Goal: Task Accomplishment & Management: Use online tool/utility

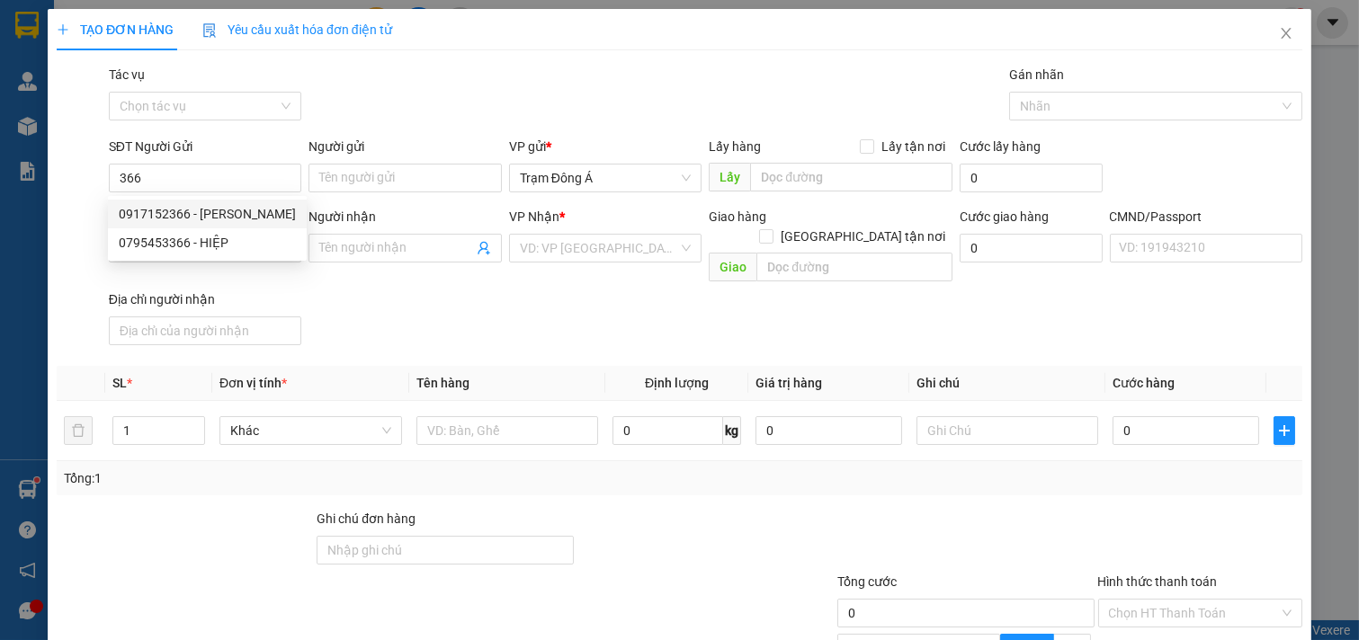
click at [159, 217] on div "0917152366 - [PERSON_NAME]" at bounding box center [207, 214] width 177 height 20
type input "0917152366"
type input "[PERSON_NAME]"
type input "0939722119"
type input "THẢO NHÂN"
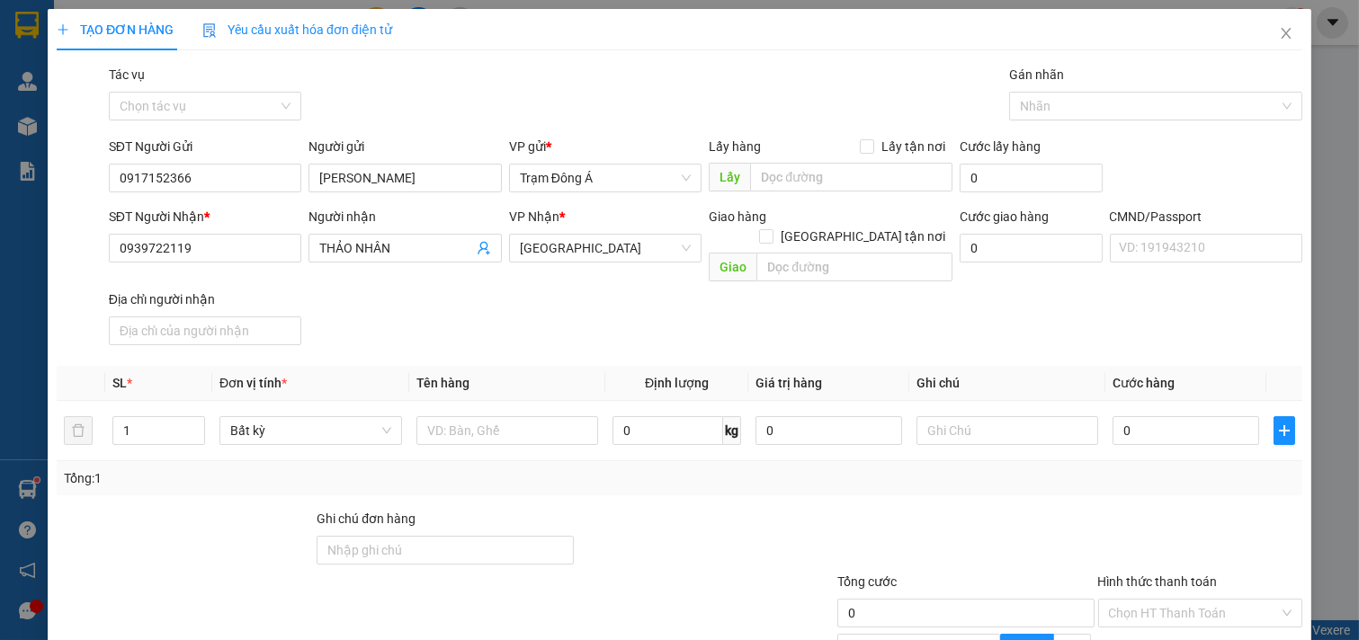
type input "0917152366"
drag, startPoint x: 0, startPoint y: 148, endPoint x: 4, endPoint y: 95, distance: 53.2
click at [0, 100] on div "TẠO ĐƠN HÀNG Yêu cầu xuất hóa đơn điện tử Transit Pickup Surcharge Ids Transit …" at bounding box center [679, 320] width 1359 height 640
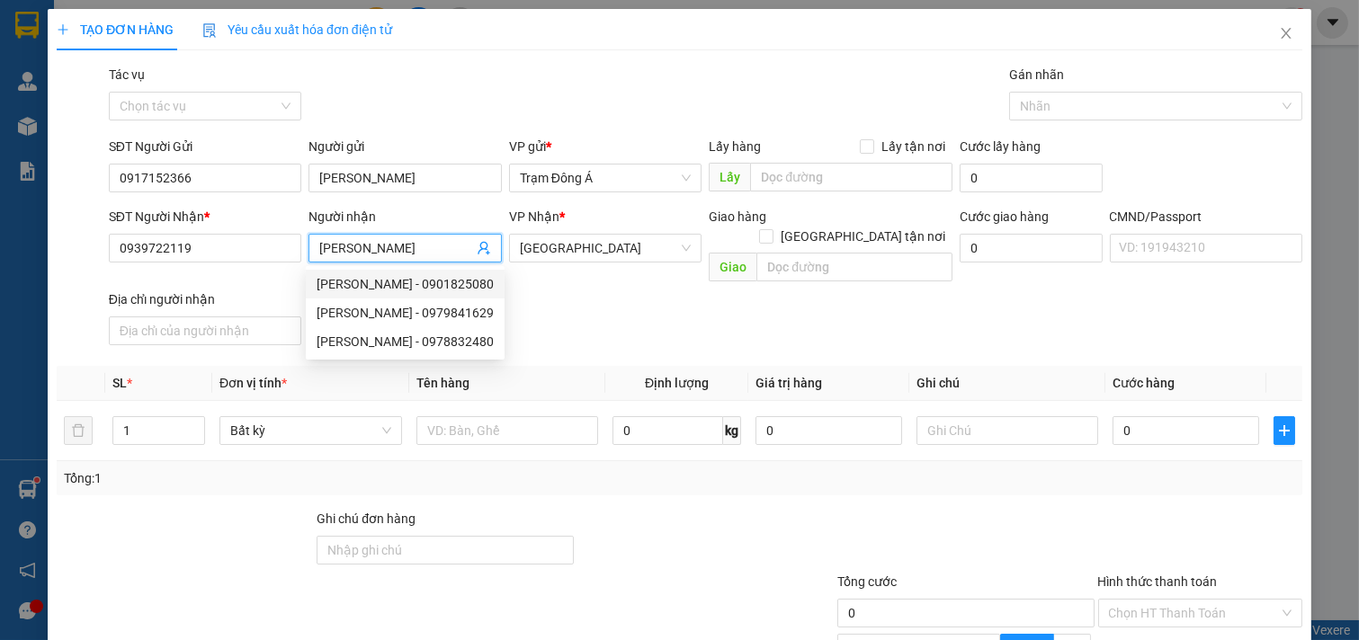
click at [482, 241] on icon "user-add" at bounding box center [484, 248] width 14 height 14
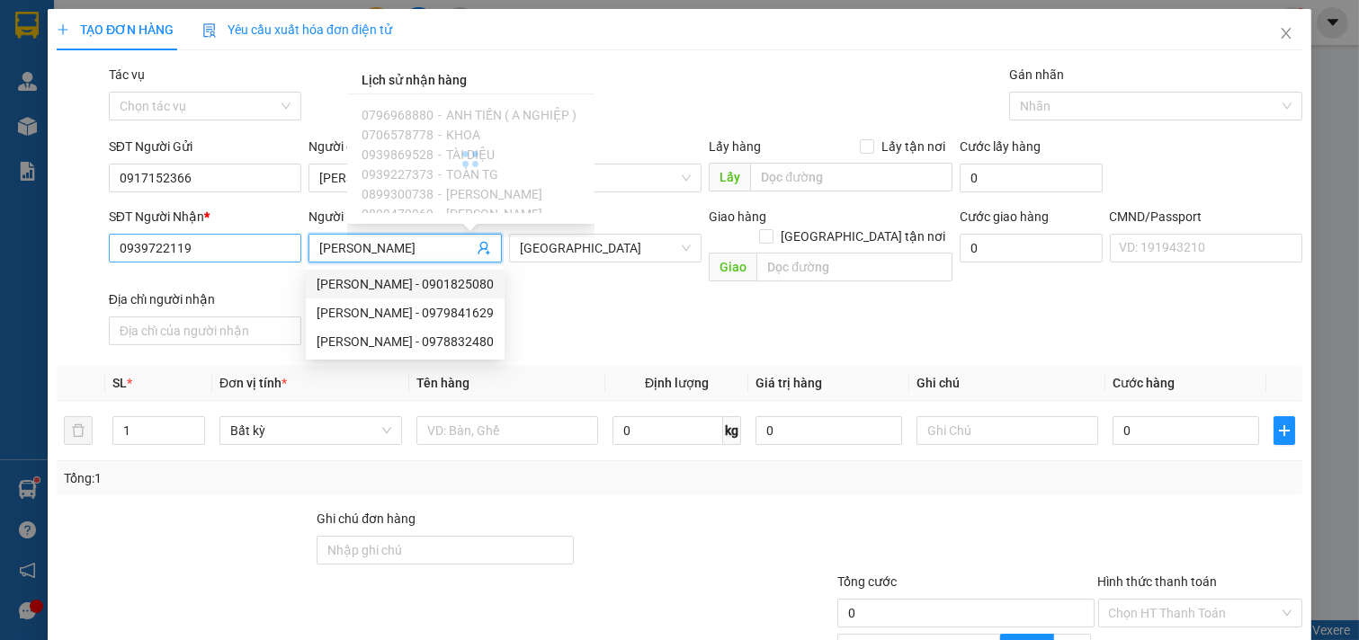
type input "[PERSON_NAME]"
drag, startPoint x: 204, startPoint y: 253, endPoint x: 6, endPoint y: 210, distance: 202.3
click at [0, 210] on div "TẠO ĐƠN HÀNG Yêu cầu xuất hóa đơn điện tử Transit Pickup Surcharge Ids Transit …" at bounding box center [679, 320] width 1359 height 640
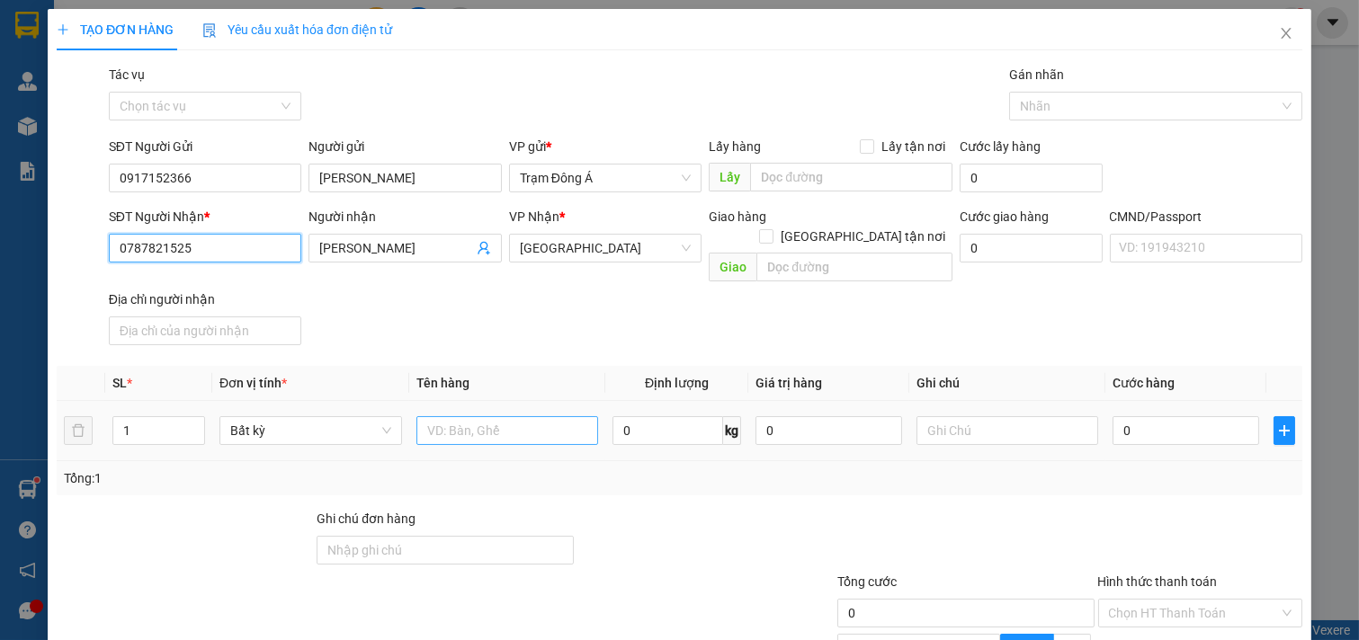
type input "0787821525"
click at [510, 416] on input "text" at bounding box center [507, 430] width 183 height 29
type input "1K HÌNH 25KG"
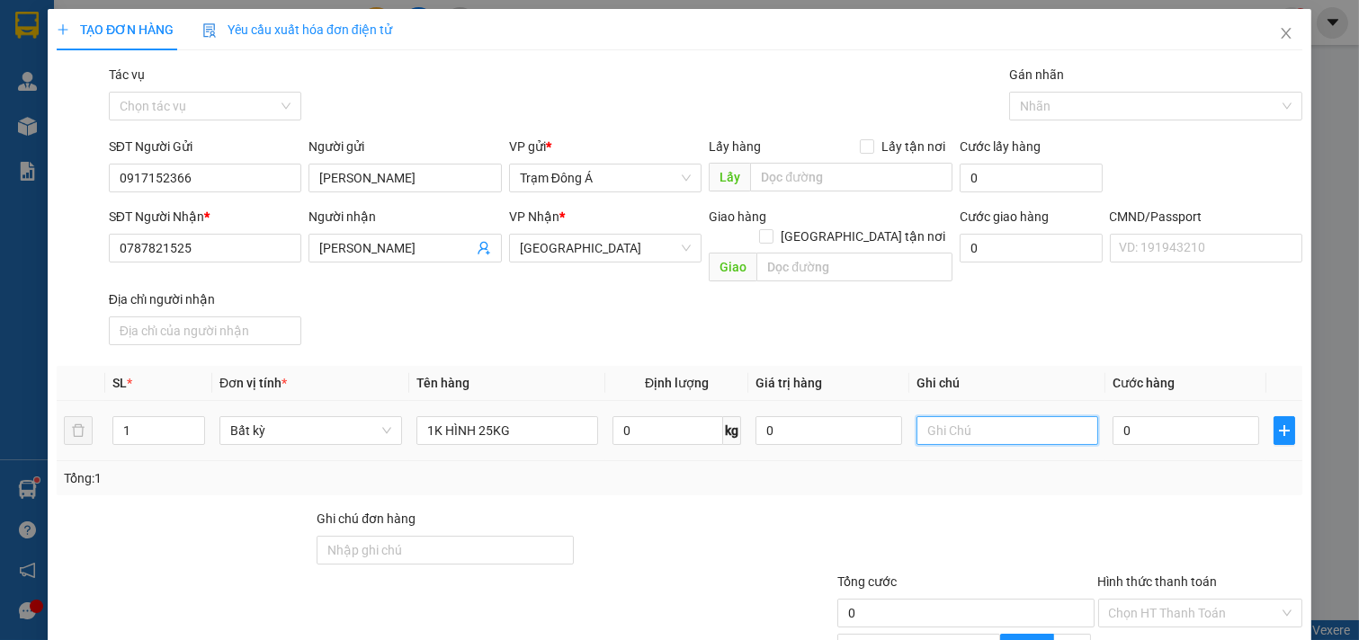
click at [940, 416] on input "text" at bounding box center [1007, 430] width 183 height 29
type input "HUONG"
type input "4"
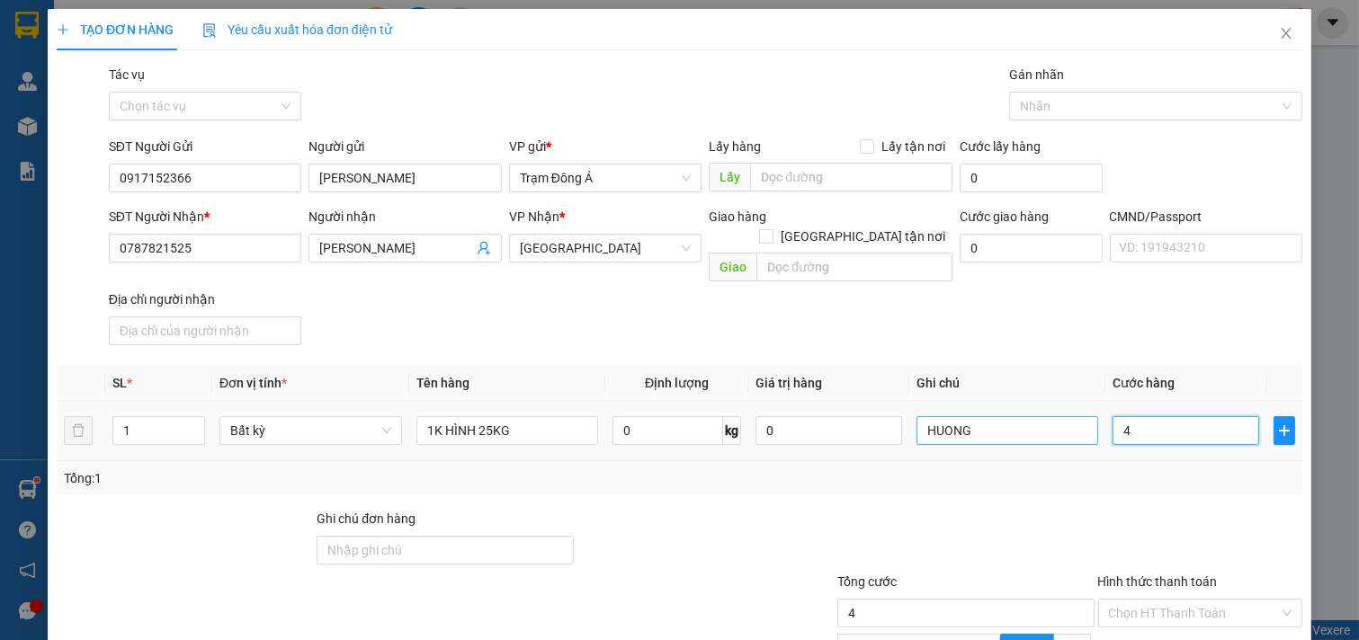
type input "40"
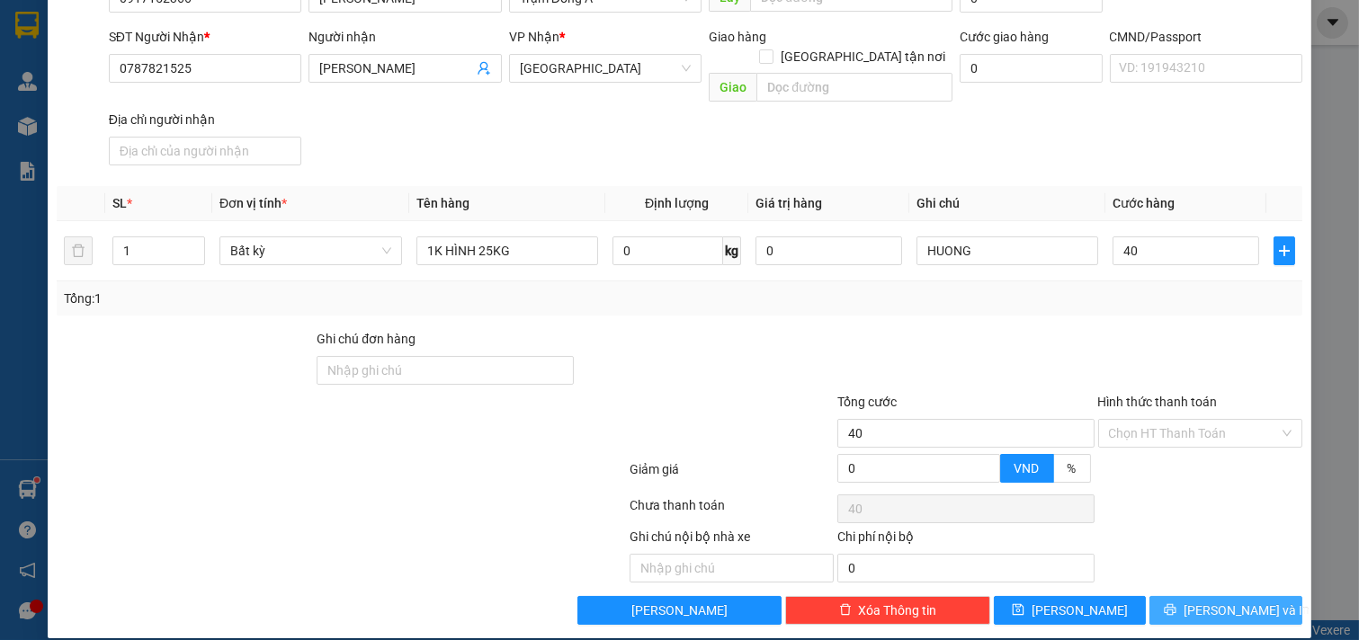
type input "40.000"
click at [1250, 599] on button "[PERSON_NAME] và In" at bounding box center [1225, 610] width 153 height 29
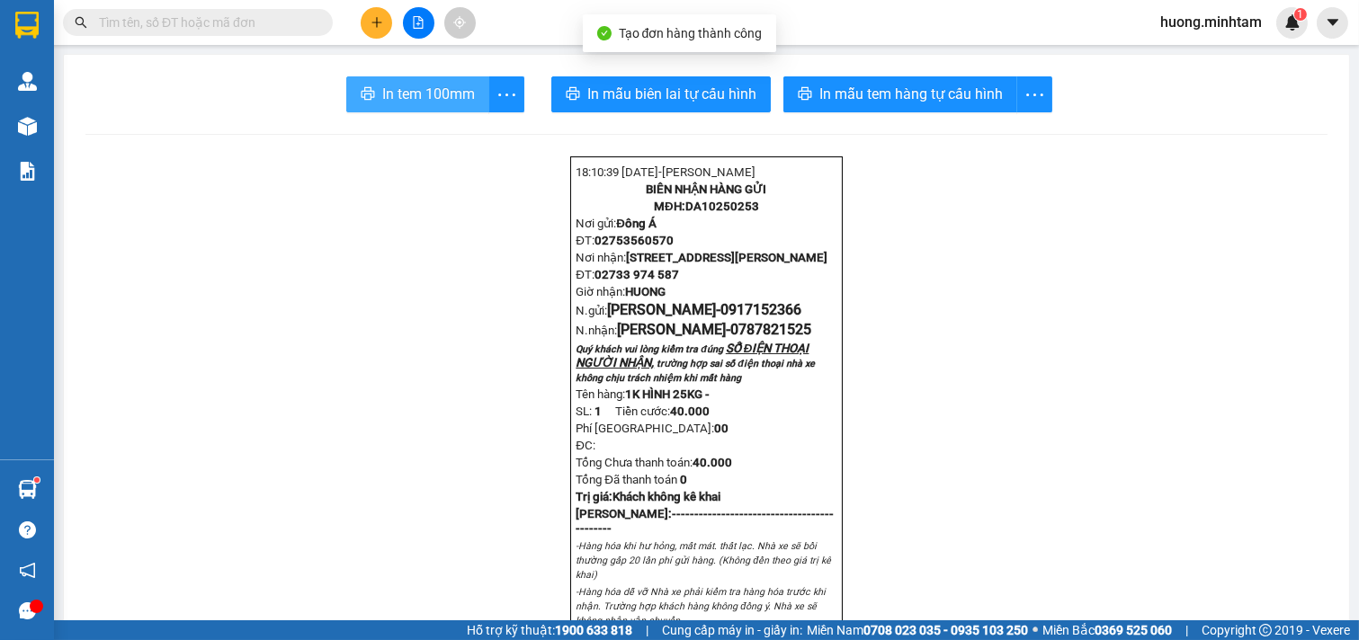
click at [435, 90] on span "In tem 100mm" at bounding box center [428, 94] width 93 height 22
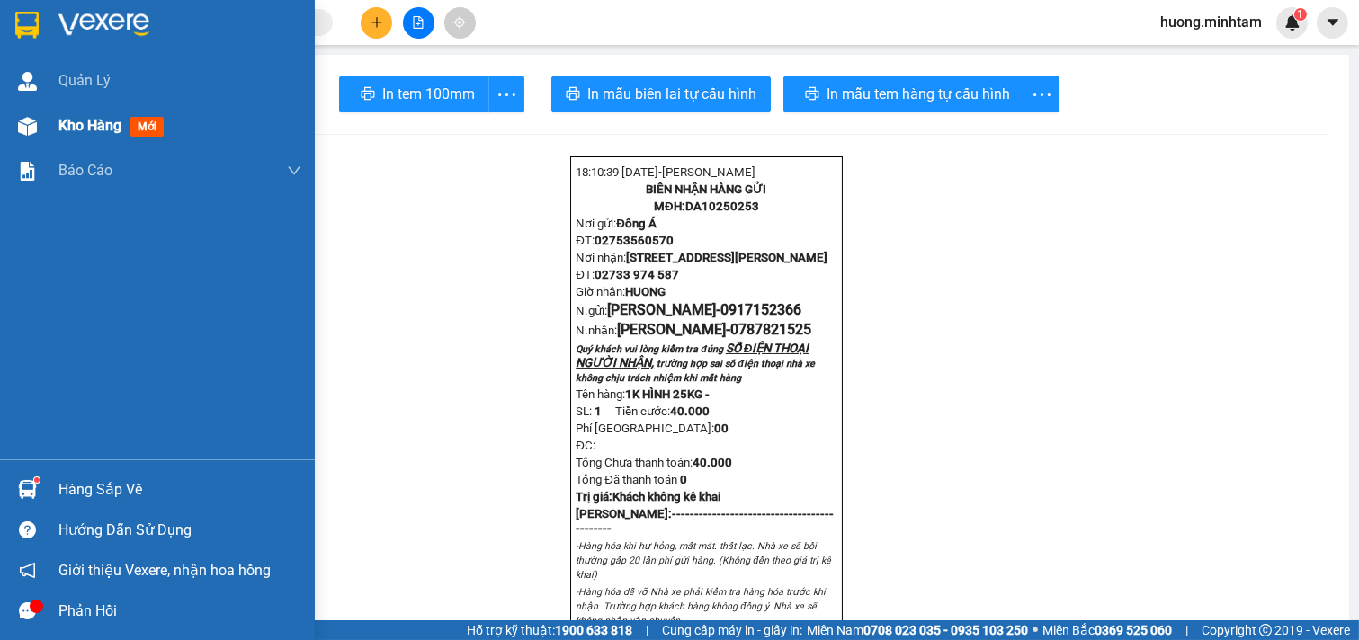
click at [94, 113] on div "Kho hàng mới" at bounding box center [179, 125] width 243 height 45
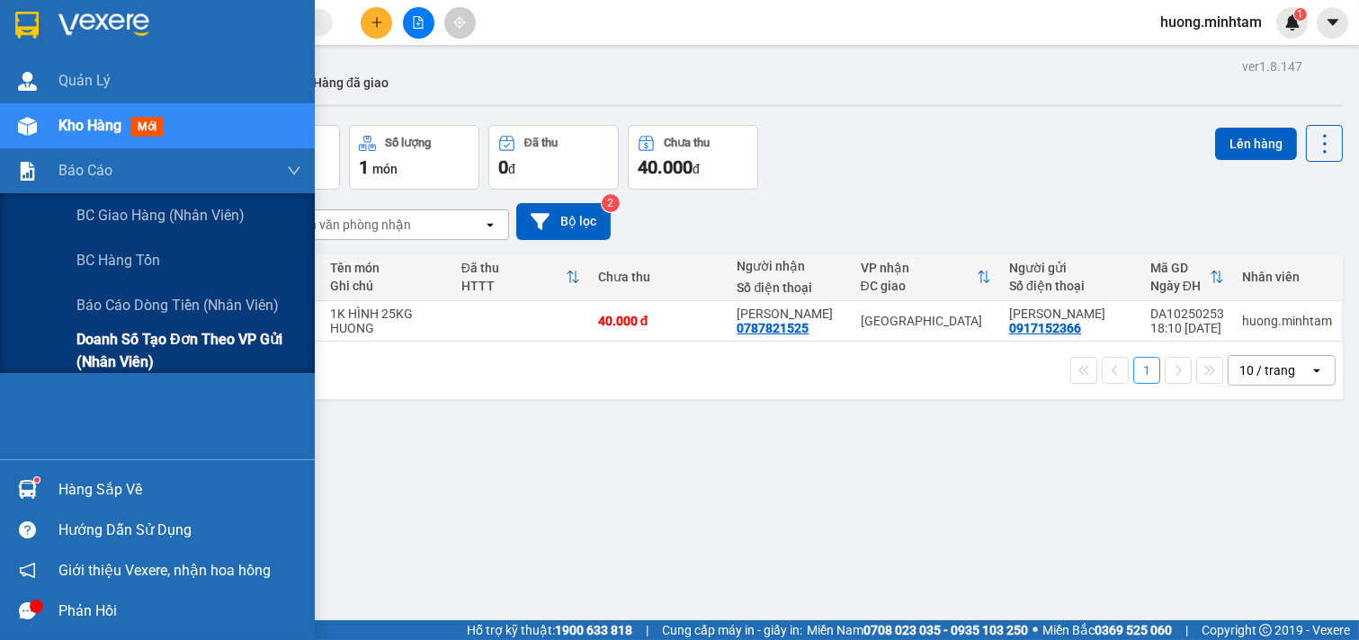
click at [194, 347] on span "Doanh số tạo đơn theo VP gửi (nhân viên)" at bounding box center [188, 350] width 225 height 45
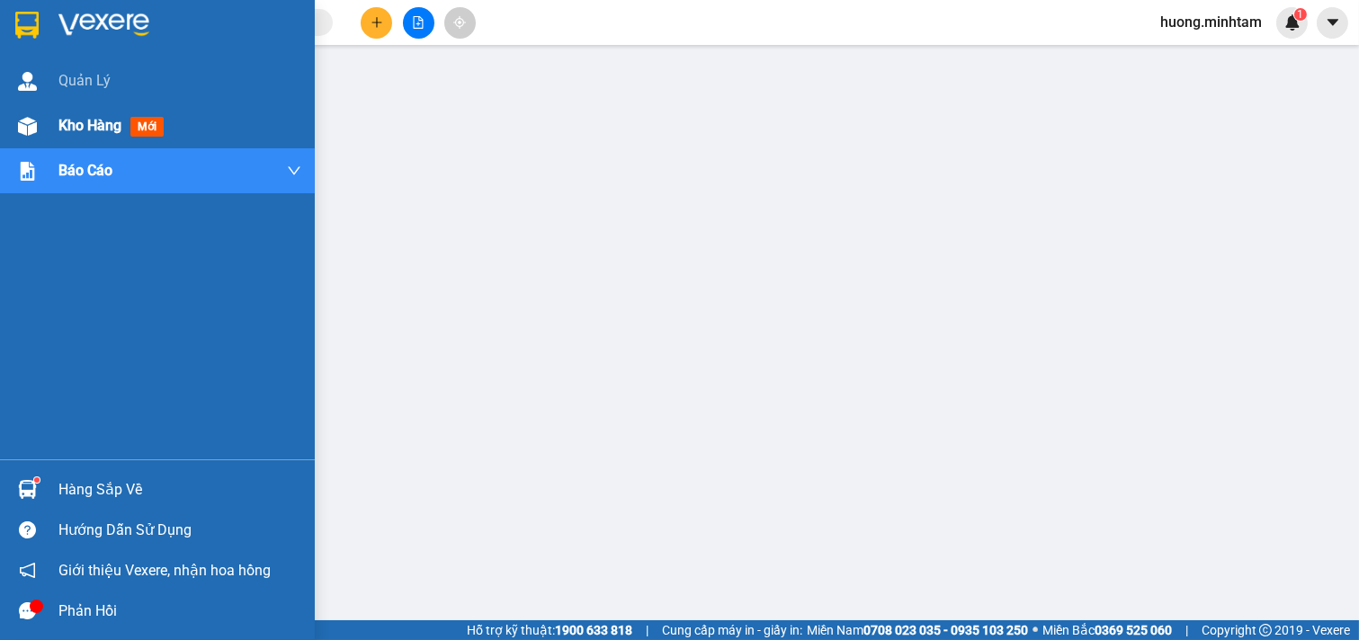
click at [93, 137] on div "Kho hàng mới" at bounding box center [114, 125] width 112 height 22
